Goal: Task Accomplishment & Management: Manage account settings

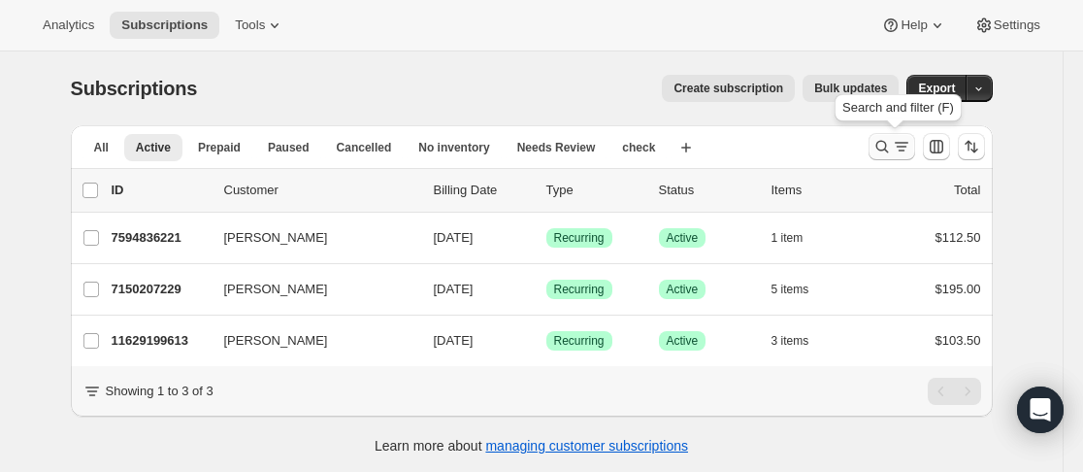
click at [887, 146] on icon "Search and filter results" at bounding box center [882, 146] width 19 height 19
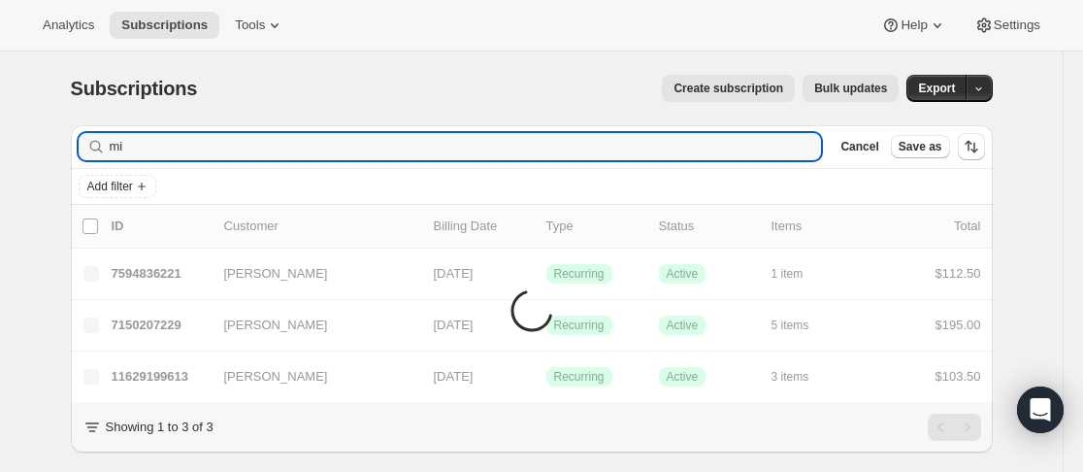
type input "m"
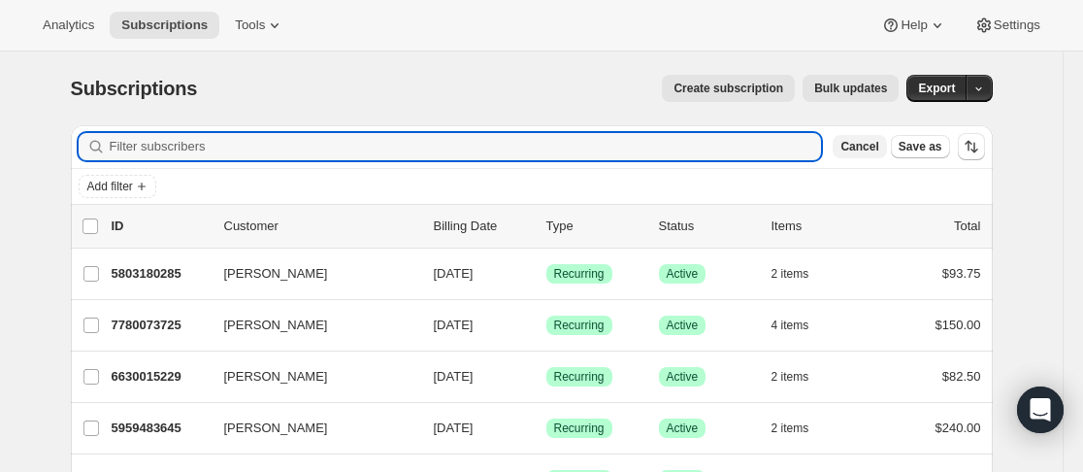
click at [872, 151] on span "Cancel" at bounding box center [860, 147] width 38 height 16
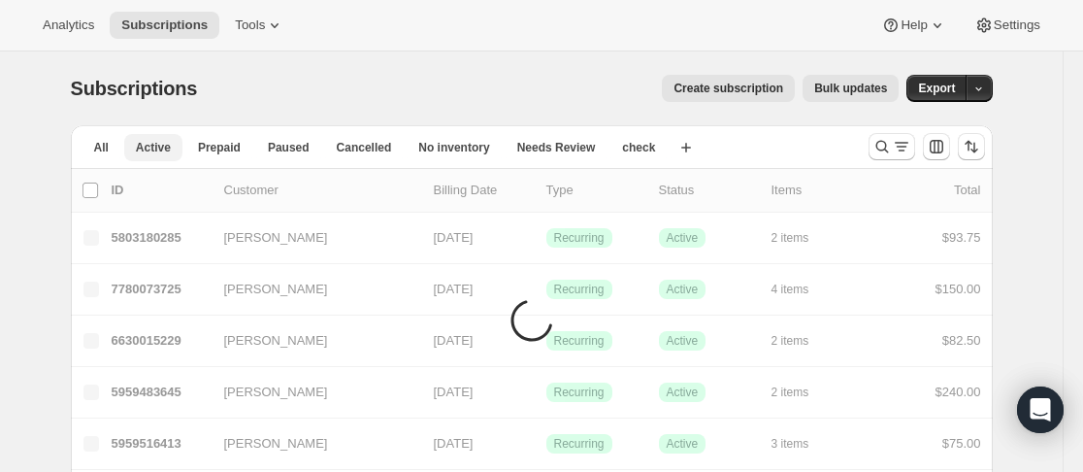
click at [159, 147] on span "Active" at bounding box center [153, 148] width 35 height 16
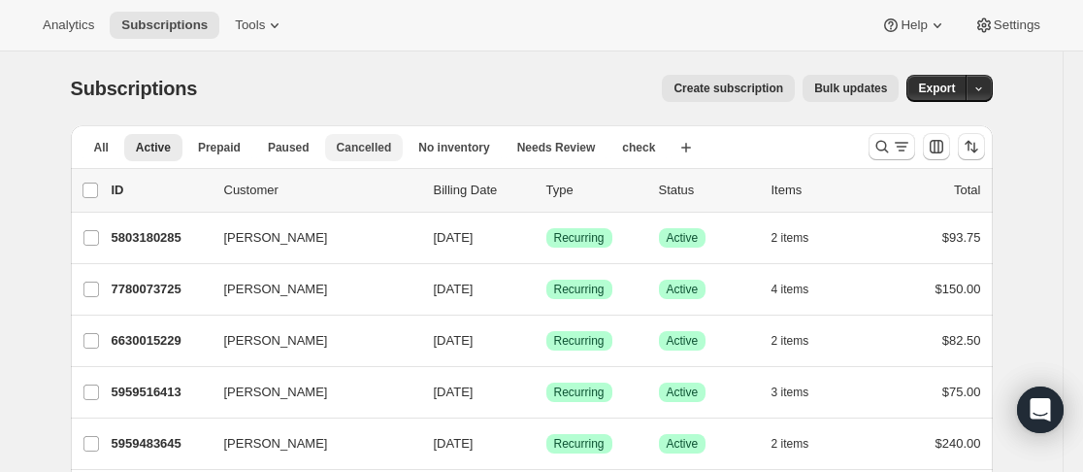
click at [369, 149] on span "Cancelled" at bounding box center [364, 148] width 55 height 16
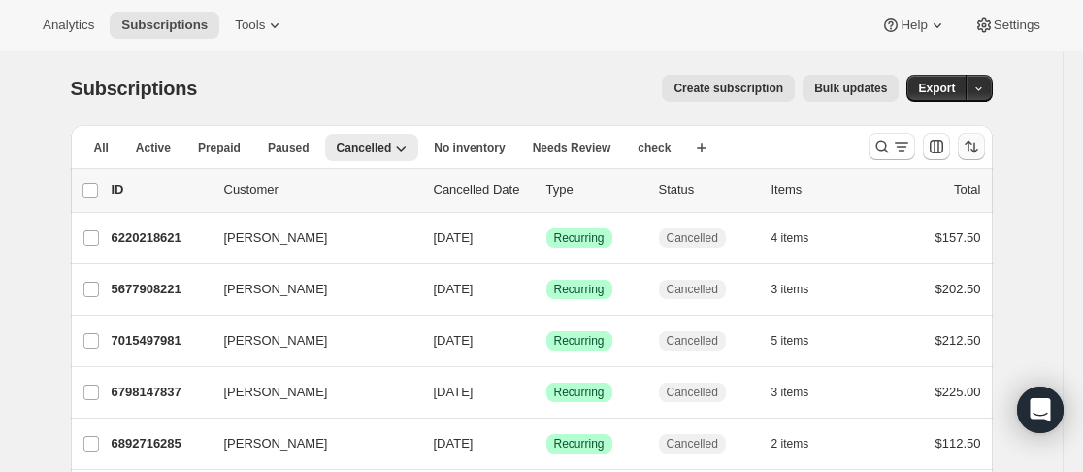
click at [969, 150] on icon "Sort the results" at bounding box center [971, 146] width 19 height 19
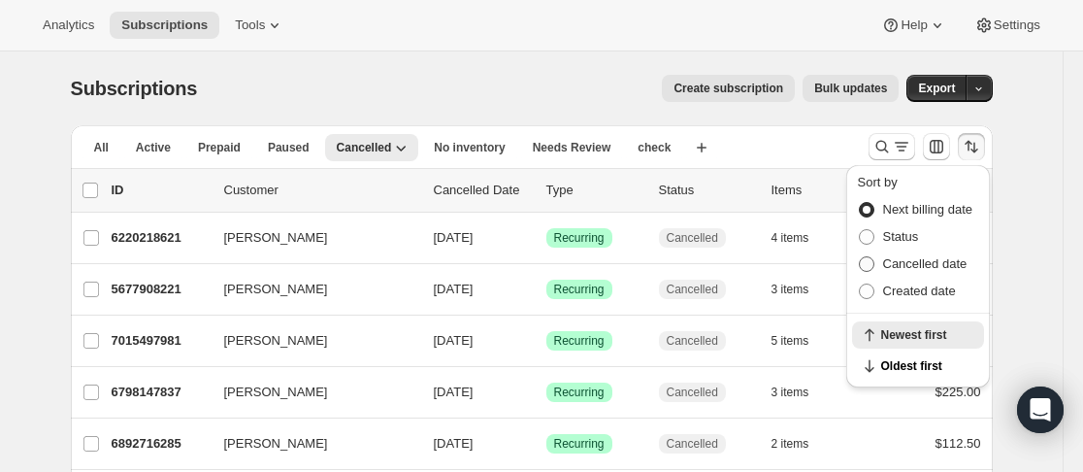
click at [943, 267] on span "Cancelled date" at bounding box center [925, 263] width 84 height 15
click at [860, 257] on input "Cancelled date" at bounding box center [859, 256] width 1 height 1
radio input "true"
click at [948, 362] on span "Newest first" at bounding box center [926, 366] width 91 height 16
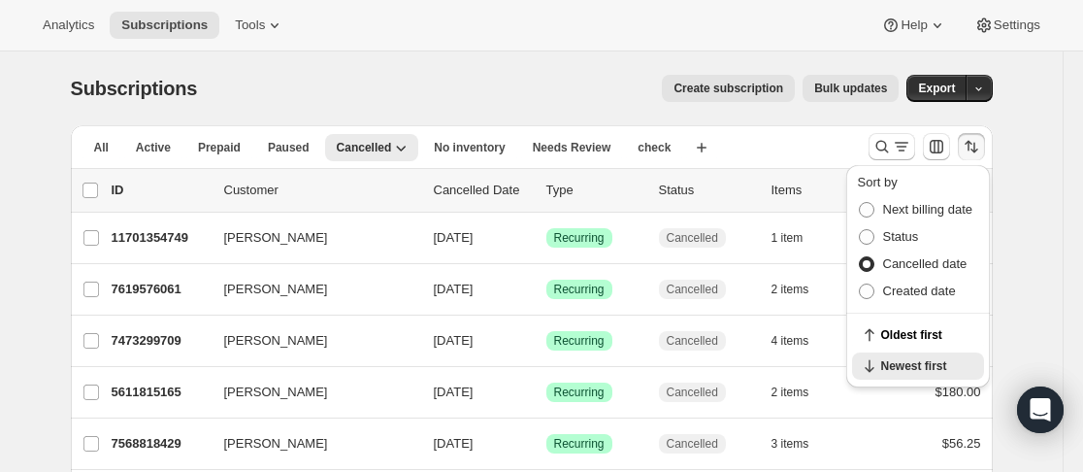
click at [767, 145] on div "All Active Prepaid Paused Cancelled No inventory Needs Review check More views …" at bounding box center [462, 146] width 782 height 43
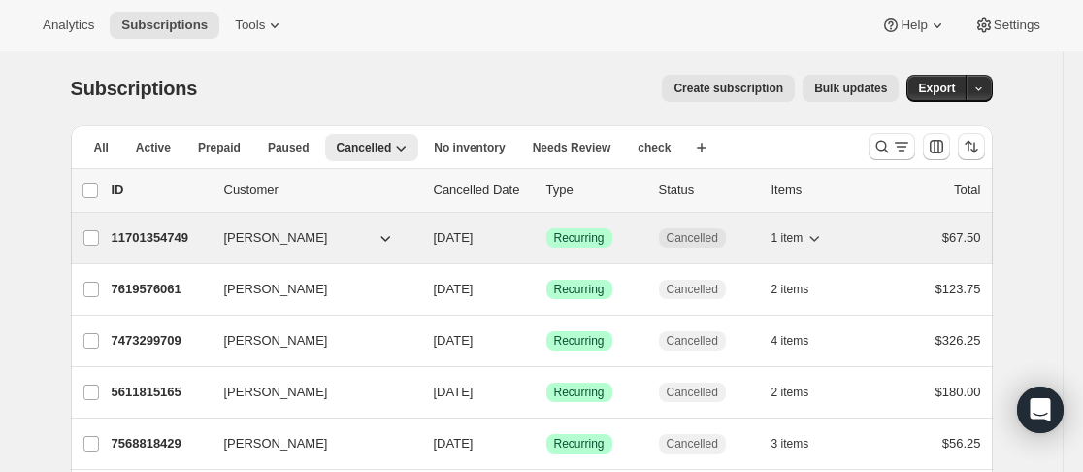
click at [209, 244] on p "11701354749" at bounding box center [160, 237] width 97 height 19
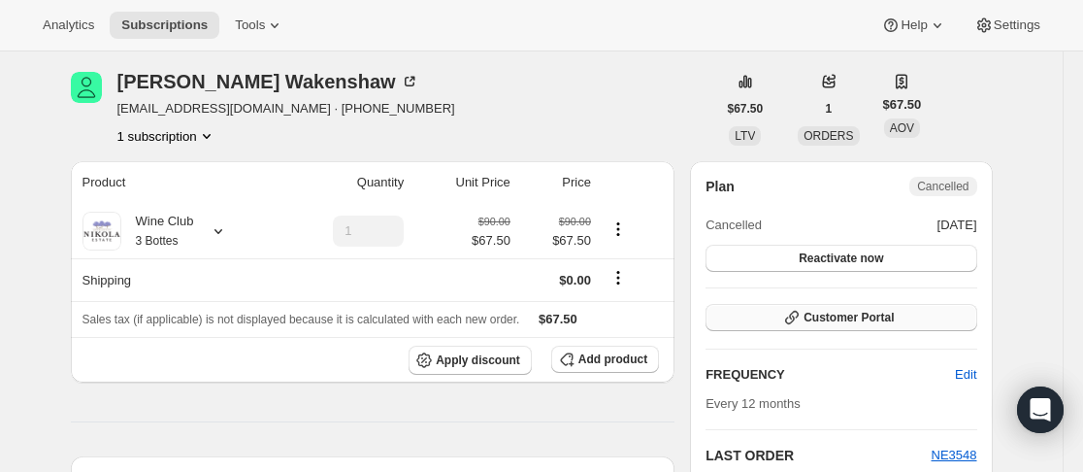
scroll to position [97, 0]
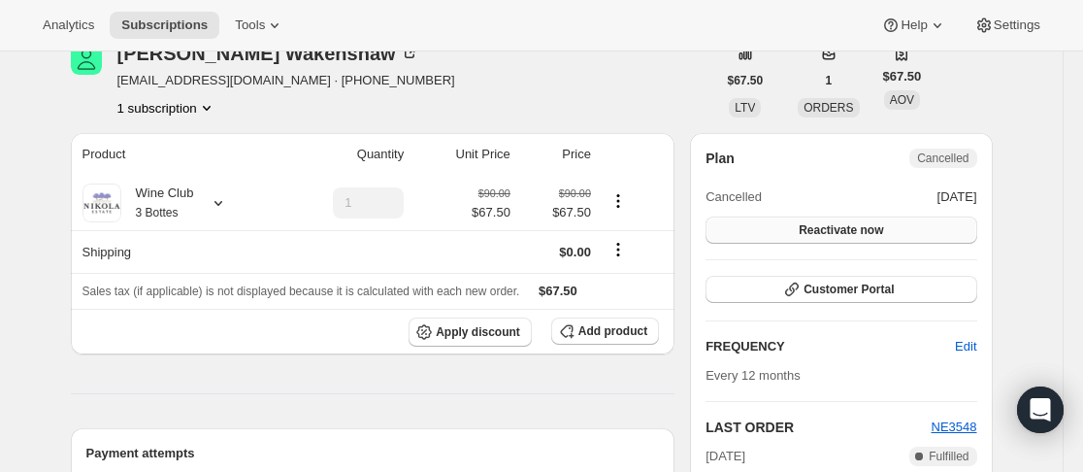
click at [870, 240] on button "Reactivate now" at bounding box center [841, 229] width 271 height 27
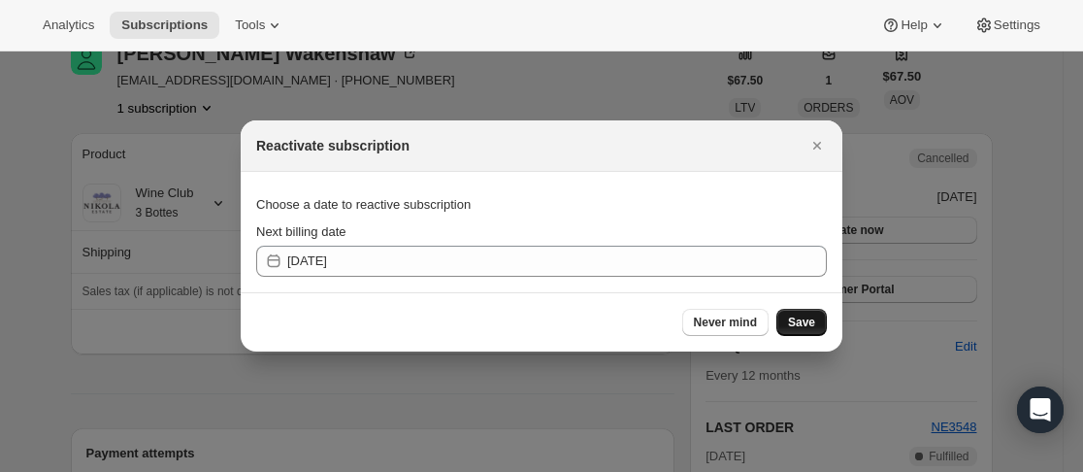
click at [798, 318] on span "Save" at bounding box center [801, 323] width 27 height 16
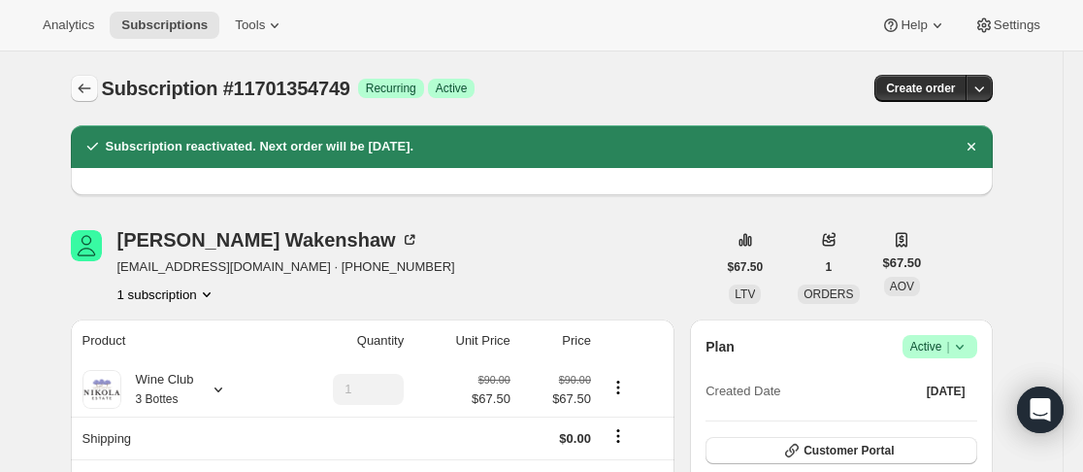
click at [94, 89] on icon "Subscriptions" at bounding box center [84, 88] width 19 height 19
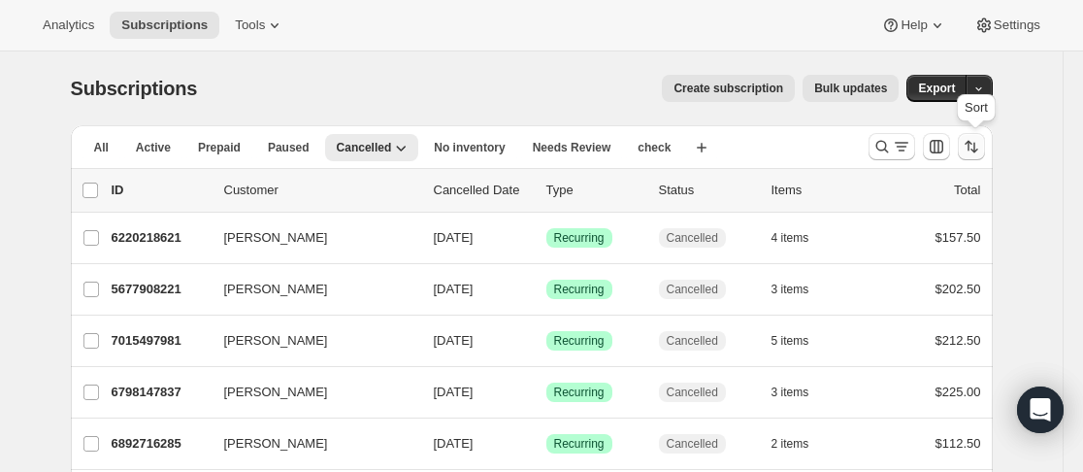
click at [980, 146] on icon "Sort the results" at bounding box center [971, 146] width 19 height 19
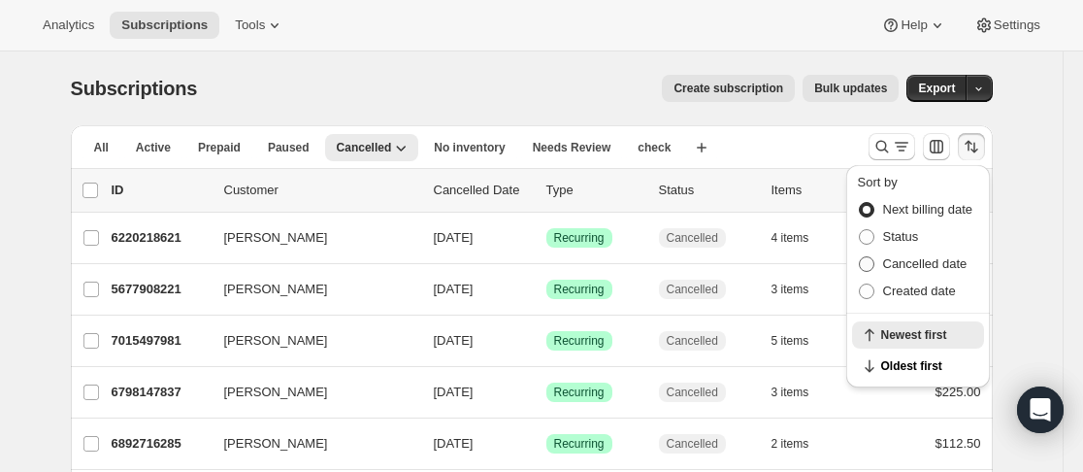
click at [946, 270] on span "Cancelled date" at bounding box center [925, 263] width 84 height 15
click at [860, 257] on input "Cancelled date" at bounding box center [859, 256] width 1 height 1
radio input "true"
click at [922, 367] on span "Newest first" at bounding box center [926, 366] width 91 height 16
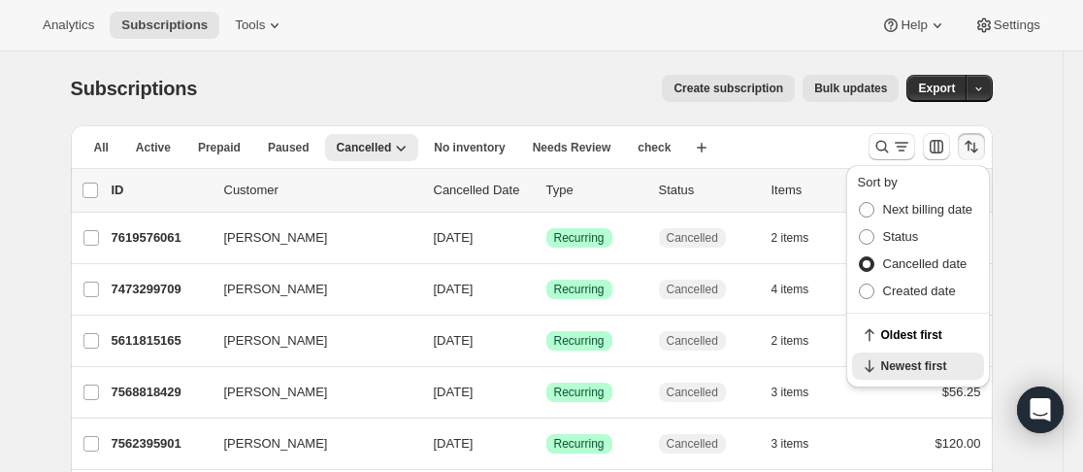
click at [787, 144] on div "All Active Prepaid Paused Cancelled No inventory Needs Review check More views …" at bounding box center [462, 146] width 782 height 43
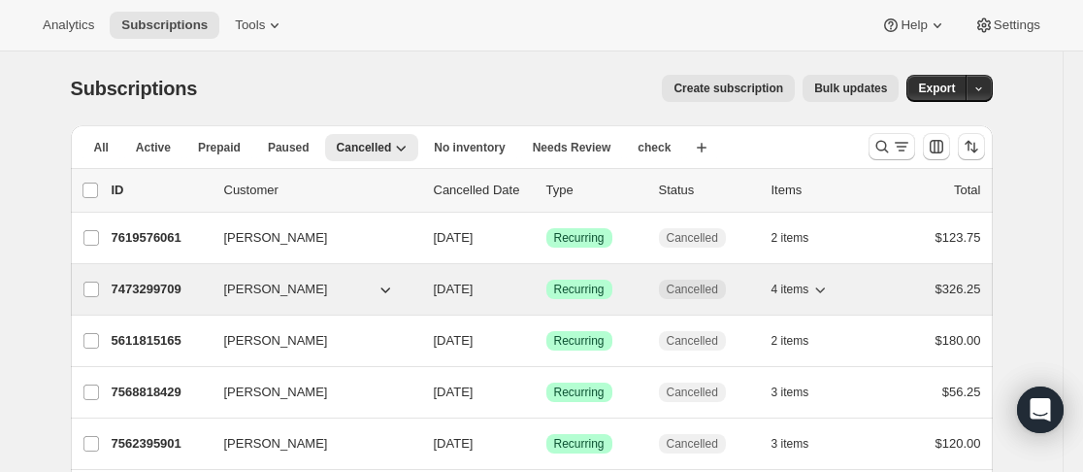
click at [213, 299] on div "7473299709 [PERSON_NAME] [DATE] Success Recurring Cancelled 4 items $326.25" at bounding box center [547, 289] width 870 height 27
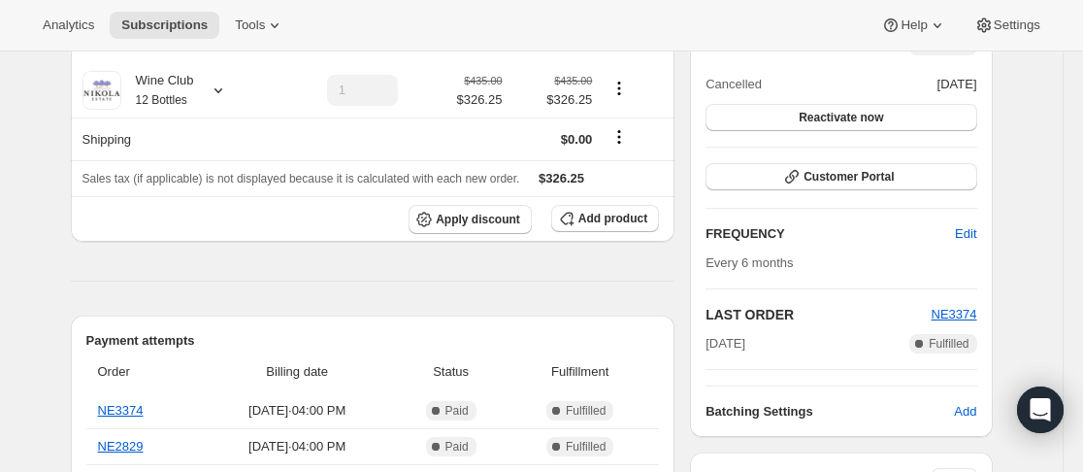
scroll to position [485, 0]
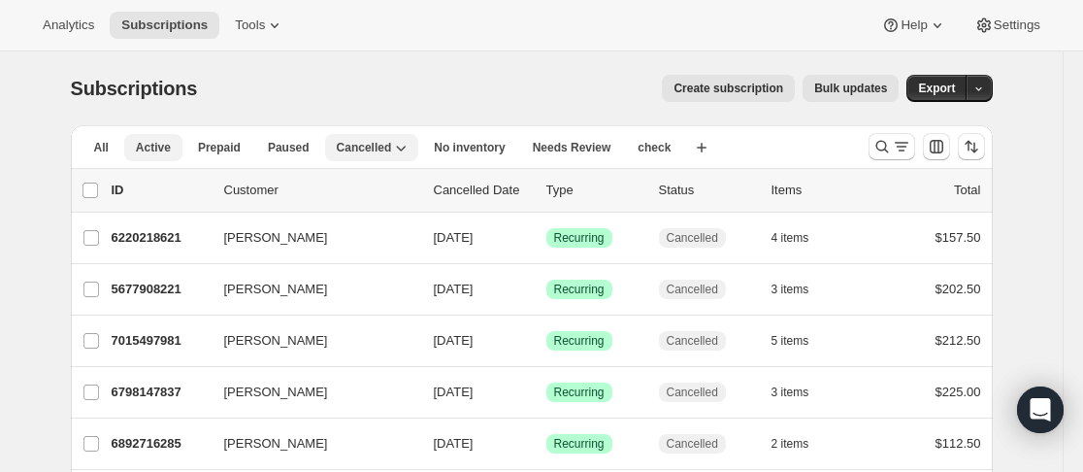
click at [158, 159] on button "Active" at bounding box center [153, 147] width 58 height 27
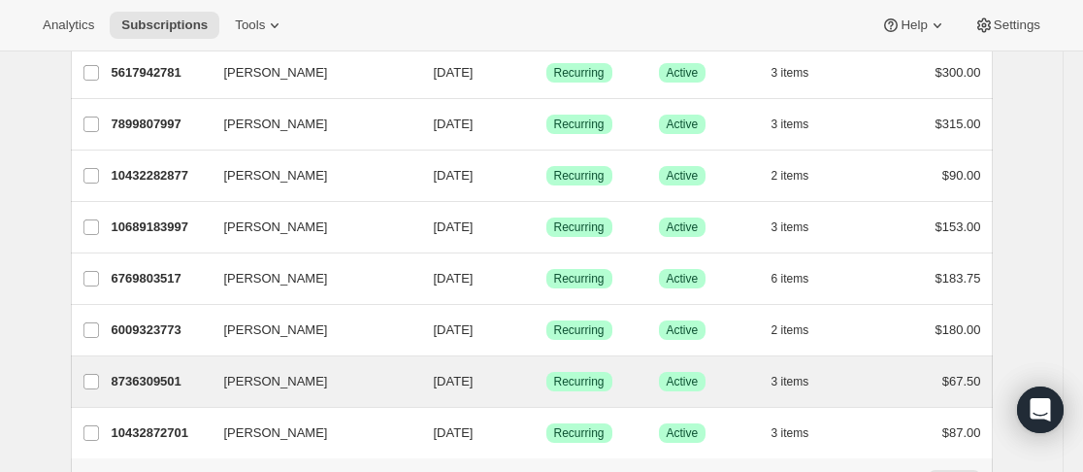
scroll to position [2436, 0]
